Goal: Information Seeking & Learning: Learn about a topic

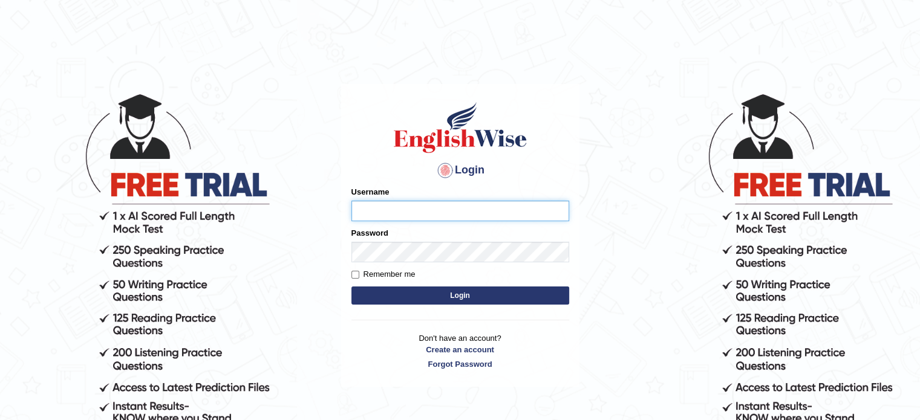
type input "Badmaarag"
click at [476, 300] on button "Login" at bounding box center [460, 296] width 218 height 18
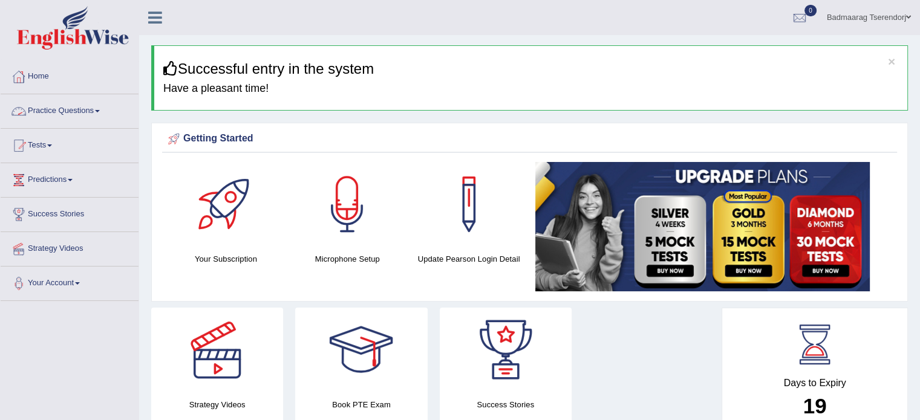
click at [99, 107] on link "Practice Questions" at bounding box center [70, 109] width 138 height 30
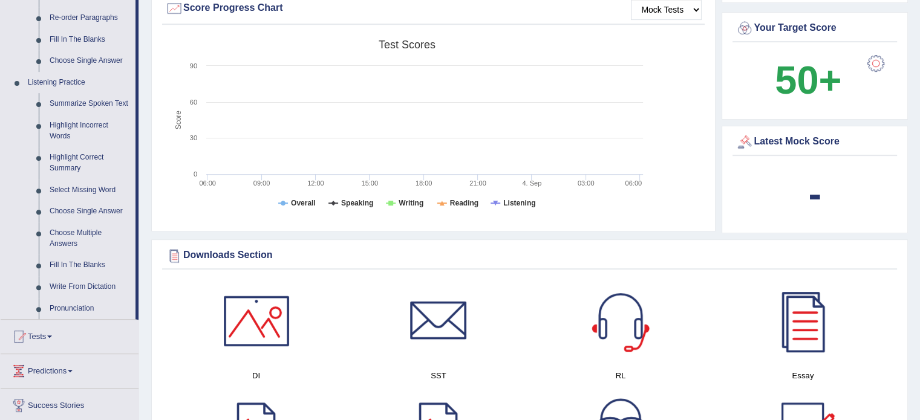
scroll to position [423, 0]
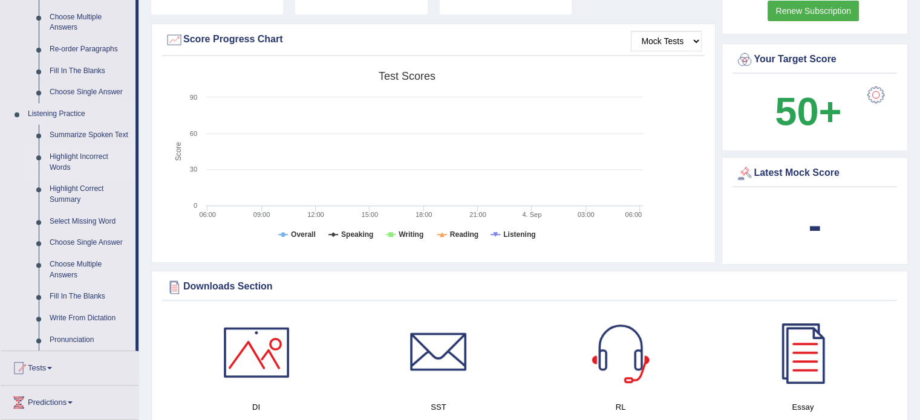
click at [92, 157] on link "Highlight Incorrect Words" at bounding box center [89, 162] width 91 height 32
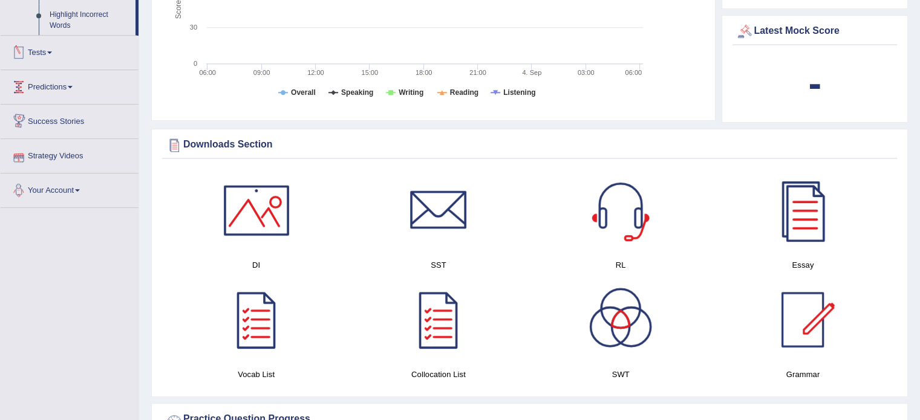
scroll to position [571, 0]
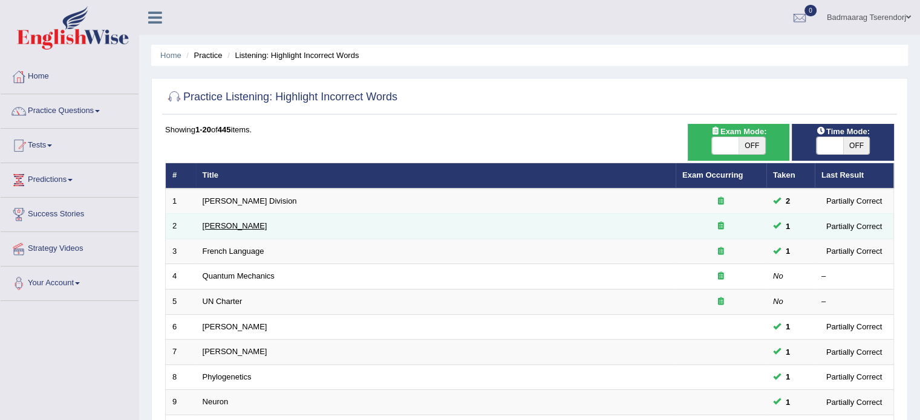
click at [222, 224] on link "[PERSON_NAME]" at bounding box center [235, 225] width 65 height 9
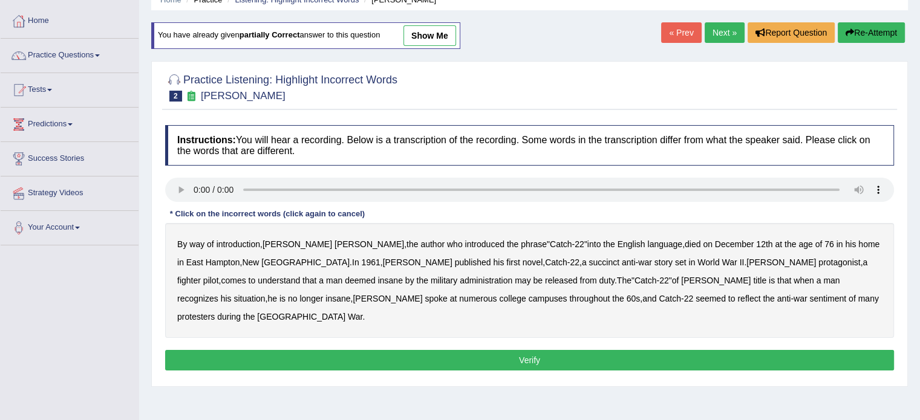
scroll to position [60, 0]
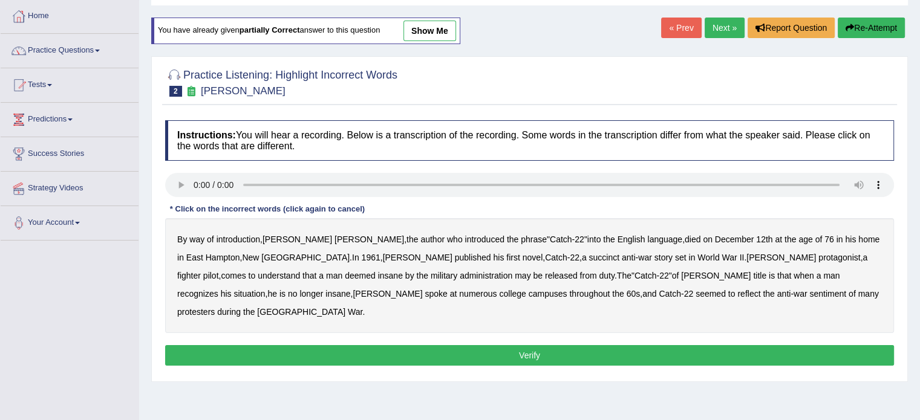
click at [459, 275] on b "administration" at bounding box center [485, 276] width 53 height 10
click at [265, 289] on b "situation" at bounding box center [248, 294] width 31 height 10
click at [737, 289] on b "reflect" at bounding box center [748, 294] width 23 height 10
click at [679, 345] on button "Verify" at bounding box center [529, 355] width 728 height 21
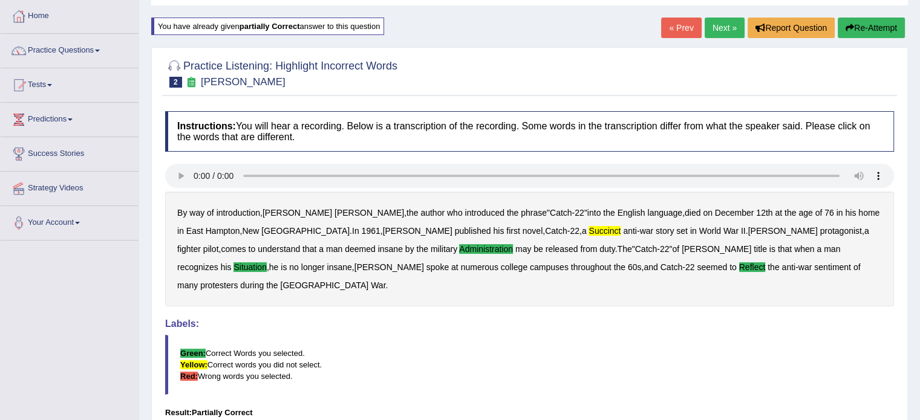
click at [716, 30] on link "Next »" at bounding box center [724, 28] width 40 height 21
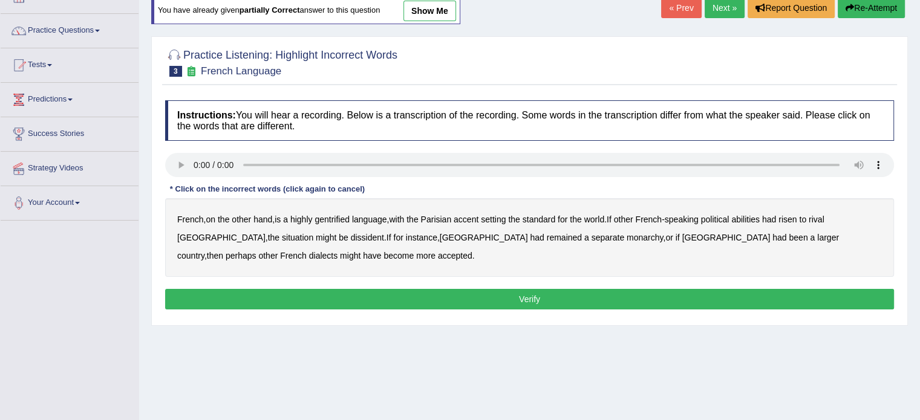
scroll to position [121, 0]
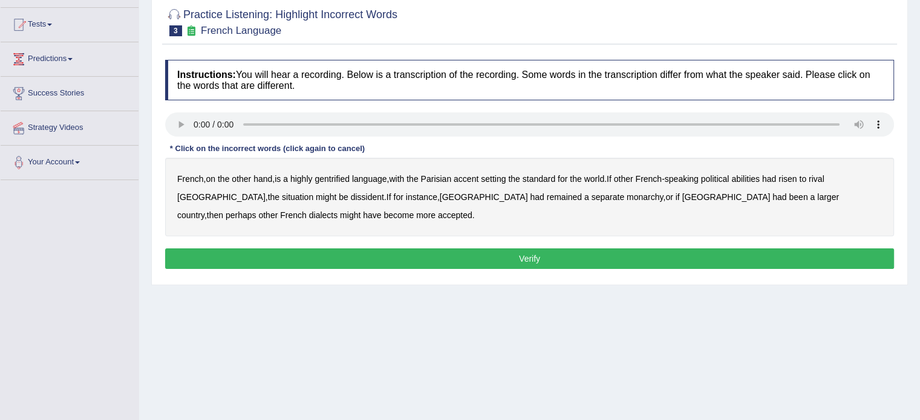
click at [342, 176] on b "gentrified" at bounding box center [331, 179] width 35 height 10
click at [759, 176] on b "abilities" at bounding box center [745, 179] width 28 height 10
click at [351, 195] on b "dissident" at bounding box center [367, 197] width 33 height 10
click at [626, 193] on b "monarchy" at bounding box center [644, 197] width 36 height 10
click at [487, 257] on button "Verify" at bounding box center [529, 258] width 728 height 21
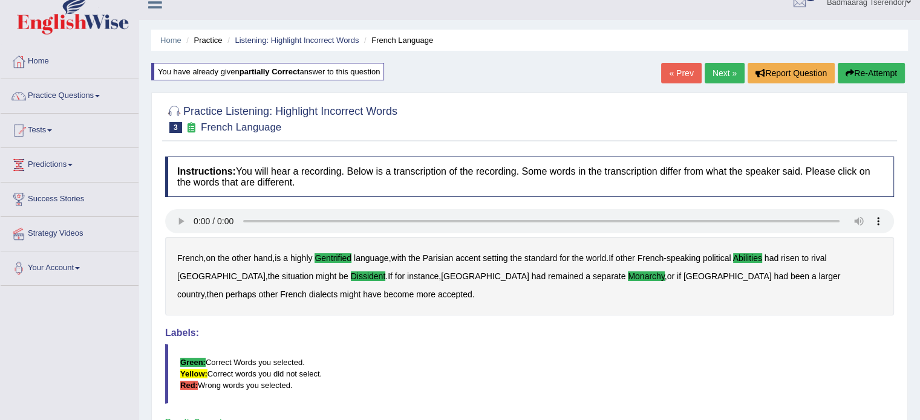
scroll to position [0, 0]
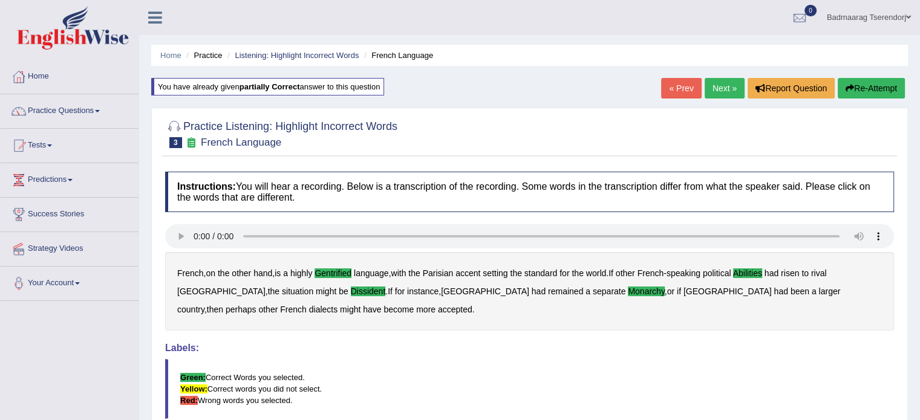
click at [718, 87] on link "Next »" at bounding box center [724, 88] width 40 height 21
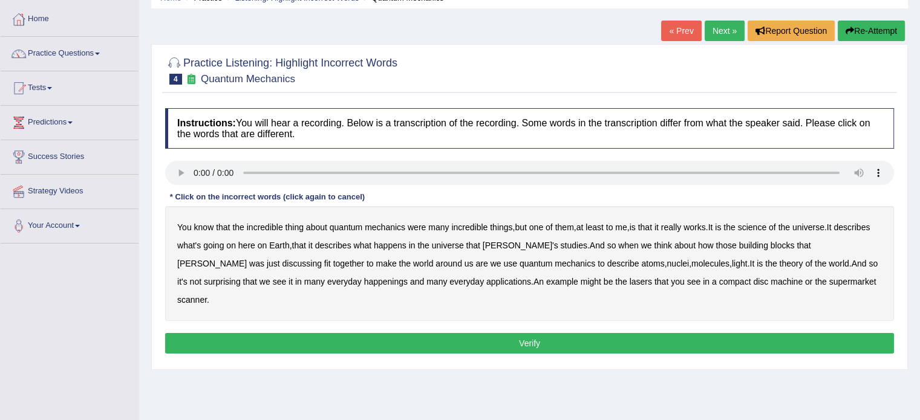
scroll to position [60, 0]
